Goal: Task Accomplishment & Management: Complete application form

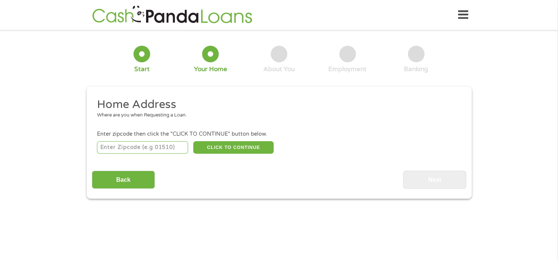
click at [139, 150] on input "number" at bounding box center [142, 147] width 91 height 13
type input "47803"
select select "[US_STATE]"
click at [219, 150] on button "CLICK TO CONTINUE" at bounding box center [233, 147] width 80 height 13
type input "47803"
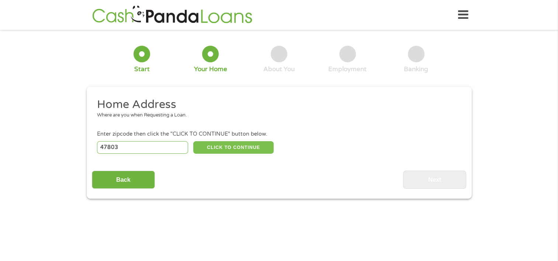
type input "Terre Haute"
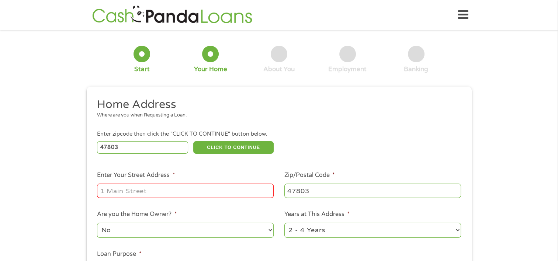
click at [155, 196] on input "Enter Your Street Address *" at bounding box center [185, 191] width 177 height 14
type input "[STREET_ADDRESS]"
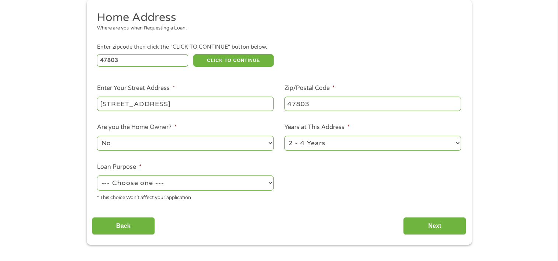
scroll to position [88, 0]
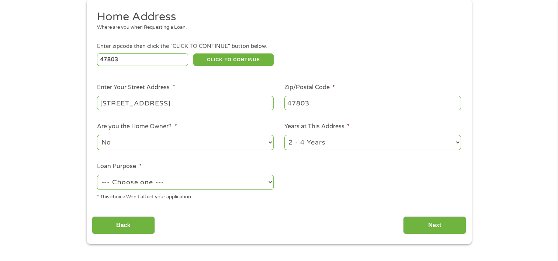
click at [154, 183] on select "--- Choose one --- Pay Bills Debt Consolidation Home Improvement Major Purchase…" at bounding box center [185, 182] width 177 height 15
select select "shorttermcash"
click at [97, 176] on select "--- Choose one --- Pay Bills Debt Consolidation Home Improvement Major Purchase…" at bounding box center [185, 182] width 177 height 15
click at [452, 222] on input "Next" at bounding box center [434, 226] width 63 height 18
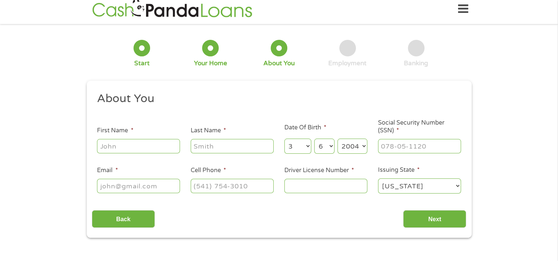
scroll to position [0, 0]
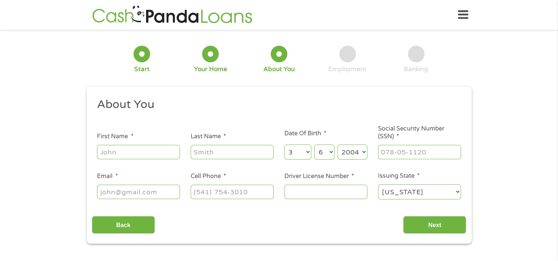
click at [115, 149] on input "First Name *" at bounding box center [138, 152] width 83 height 14
type input "[PERSON_NAME]"
type input "[EMAIL_ADDRESS][DOMAIN_NAME]"
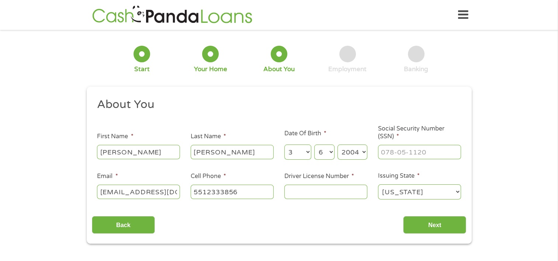
type input "[PHONE_NUMBER]"
type input "[PERSON_NAME]"
drag, startPoint x: 227, startPoint y: 155, endPoint x: 169, endPoint y: 161, distance: 58.6
click at [169, 161] on ul "About You This field is hidden when viewing the form Title * --- Choose one ---…" at bounding box center [279, 151] width 375 height 109
type input "Elayni"
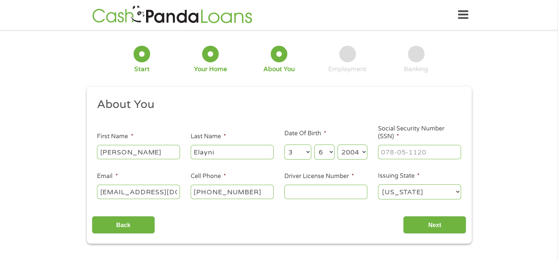
click at [248, 102] on h2 "About You" at bounding box center [276, 104] width 359 height 15
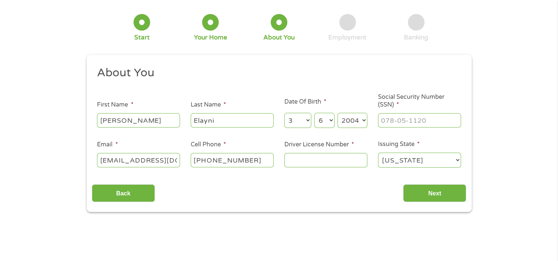
scroll to position [32, 0]
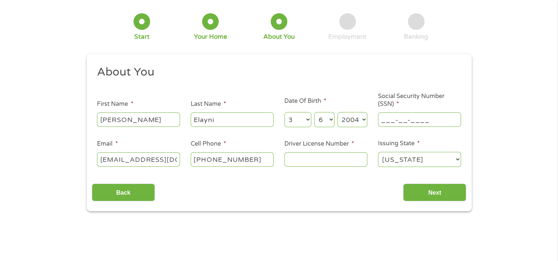
click at [412, 122] on input "___-__-____" at bounding box center [419, 120] width 83 height 14
type input "153-13-0138"
click at [349, 161] on input "Driver License Number *" at bounding box center [326, 159] width 83 height 14
type input "9371157243"
click at [421, 192] on input "Next" at bounding box center [434, 193] width 63 height 18
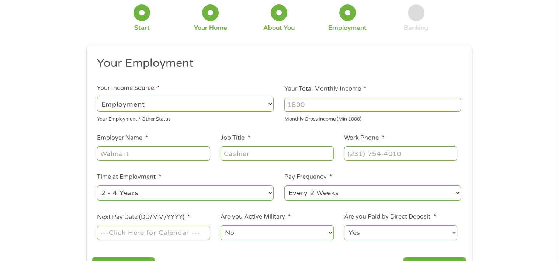
scroll to position [46, 0]
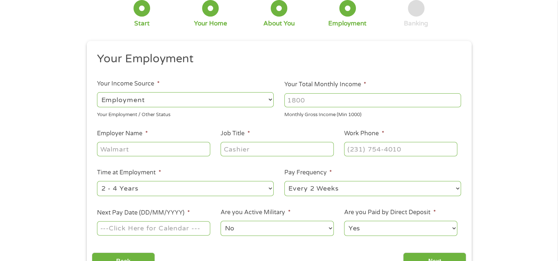
click at [299, 104] on input "Your Total Monthly Income *" at bounding box center [373, 100] width 177 height 14
type input "2000"
click at [193, 103] on select "--- Choose one --- Employment [DEMOGRAPHIC_DATA] Benefits" at bounding box center [185, 99] width 177 height 15
drag, startPoint x: 313, startPoint y: 102, endPoint x: 254, endPoint y: 115, distance: 60.5
click at [254, 115] on ul "Your Employment Your Income Source * --- Choose one --- Employment [DEMOGRAPHIC…" at bounding box center [279, 147] width 375 height 191
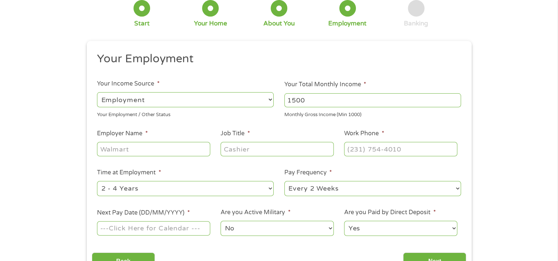
type input "1500"
click at [158, 104] on select "--- Choose one --- Employment [DEMOGRAPHIC_DATA] Benefits" at bounding box center [185, 99] width 177 height 15
click at [97, 92] on select "--- Choose one --- Employment [DEMOGRAPHIC_DATA] Benefits" at bounding box center [185, 99] width 177 height 15
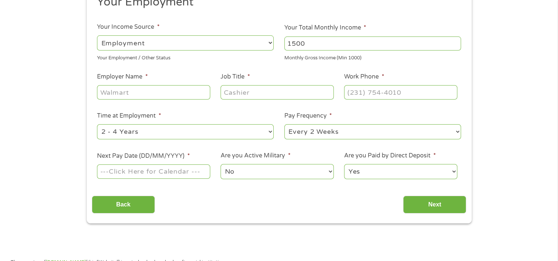
scroll to position [103, 0]
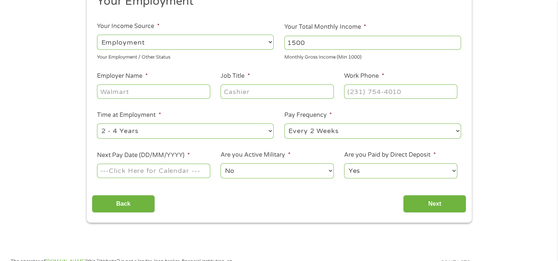
click at [129, 93] on input "Employer Name *" at bounding box center [153, 92] width 113 height 14
click at [129, 93] on input "[PERSON_NAME]" at bounding box center [153, 92] width 113 height 14
type input "[PERSON_NAME]"
click at [237, 89] on input "Job Title *" at bounding box center [277, 92] width 113 height 14
type input "staff"
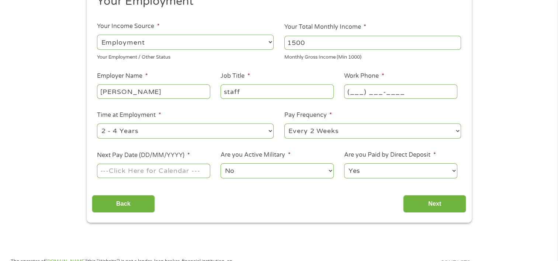
click at [393, 95] on input "(___) ___-____" at bounding box center [400, 92] width 113 height 14
type input "[PHONE_NUMBER]"
click at [230, 115] on li "Time at Employment * --- Choose one --- 1 Year or less 1 - 2 Years 2 - 4 Years …" at bounding box center [186, 125] width 188 height 29
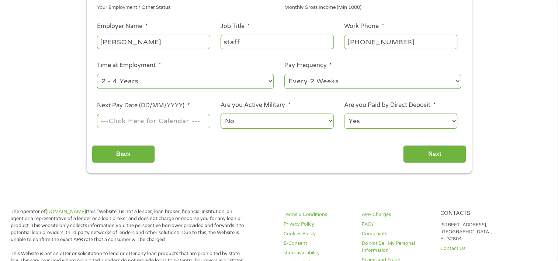
scroll to position [156, 0]
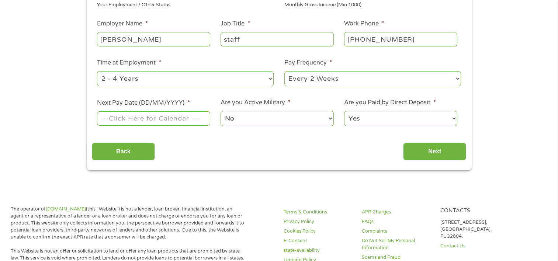
click at [171, 123] on input "Next Pay Date (DD/MM/YYYY) *" at bounding box center [153, 118] width 113 height 14
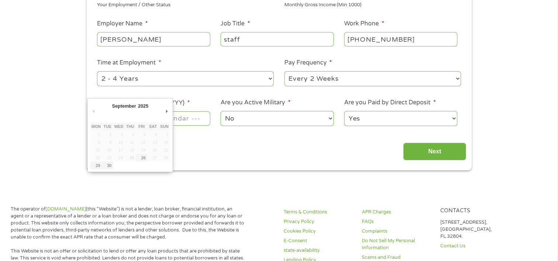
click at [171, 113] on div "September January February March April May June July August September October N…" at bounding box center [130, 135] width 86 height 74
type input "[DATE]"
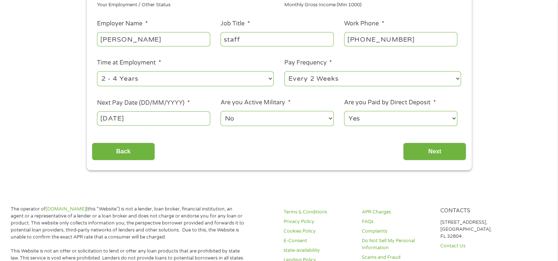
click at [264, 120] on select "No Yes" at bounding box center [277, 118] width 113 height 15
click at [367, 153] on div "Back Next" at bounding box center [279, 148] width 375 height 23
click at [413, 155] on input "Next" at bounding box center [434, 152] width 63 height 18
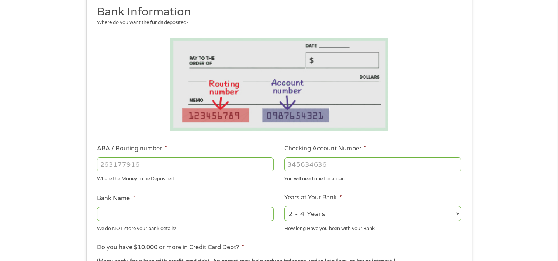
scroll to position [94, 0]
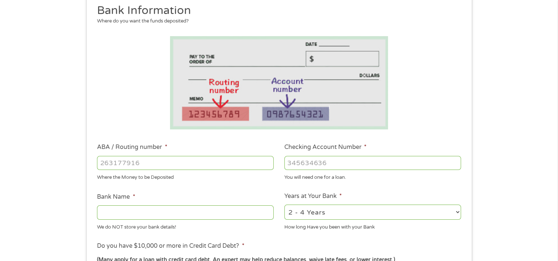
click at [169, 168] on input "ABA / Routing number *" at bounding box center [185, 163] width 177 height 14
type input "052001633"
type input "BANK OF AMERICA NA"
type input "052001633"
click at [314, 163] on input "Checking Account Number *" at bounding box center [373, 163] width 177 height 14
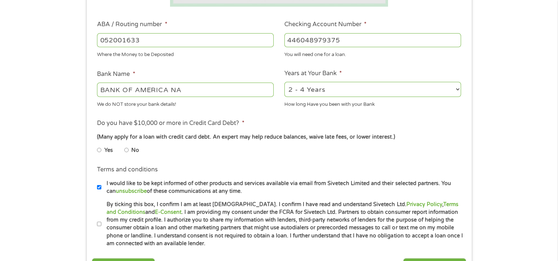
scroll to position [223, 0]
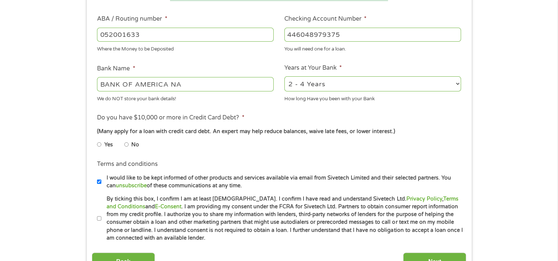
type input "446048979375"
click at [127, 145] on input "No" at bounding box center [126, 145] width 4 height 12
radio input "true"
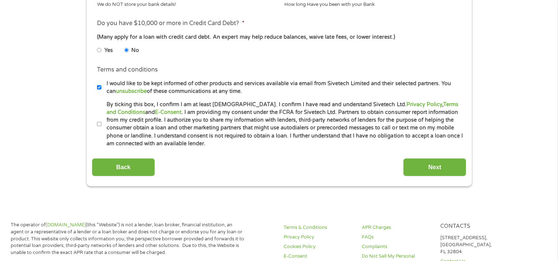
scroll to position [323, 0]
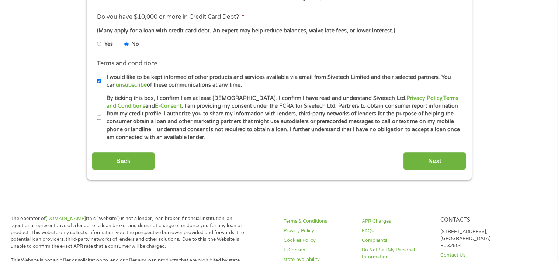
click at [98, 120] on input "By ticking this box, I confirm I am at least [DEMOGRAPHIC_DATA]. I confirm I ha…" at bounding box center [99, 118] width 4 height 12
checkbox input "true"
click at [443, 161] on input "Next" at bounding box center [434, 161] width 63 height 18
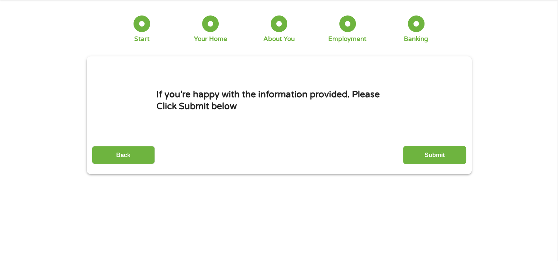
scroll to position [0, 0]
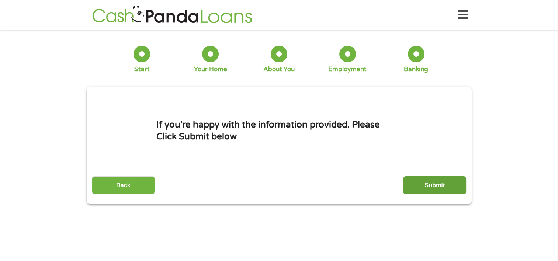
click at [449, 186] on input "Submit" at bounding box center [434, 185] width 63 height 18
